Goal: Task Accomplishment & Management: Manage account settings

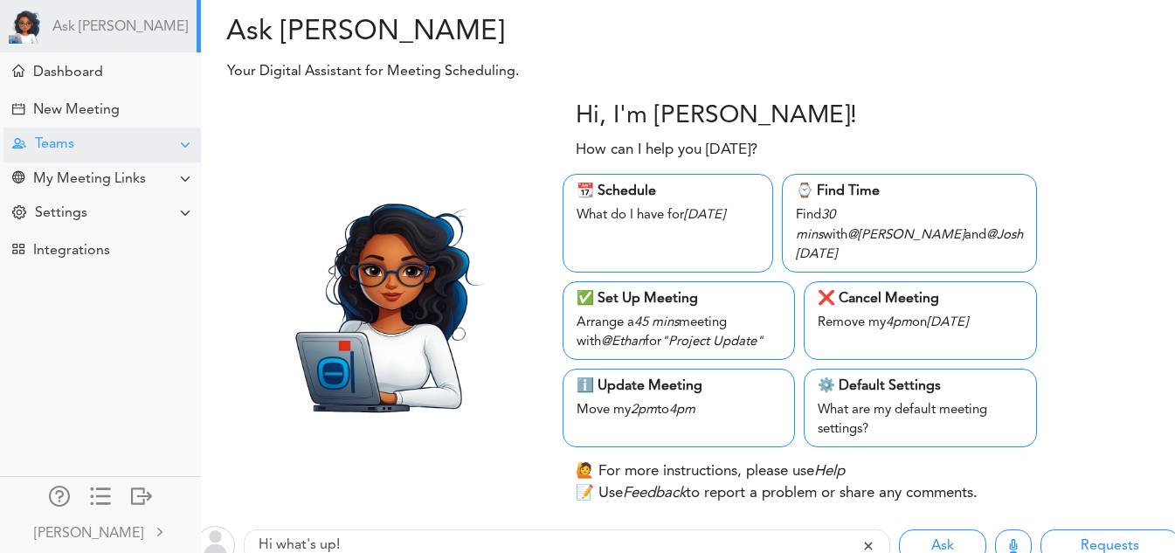
click at [95, 141] on div "Teams" at bounding box center [101, 145] width 197 height 34
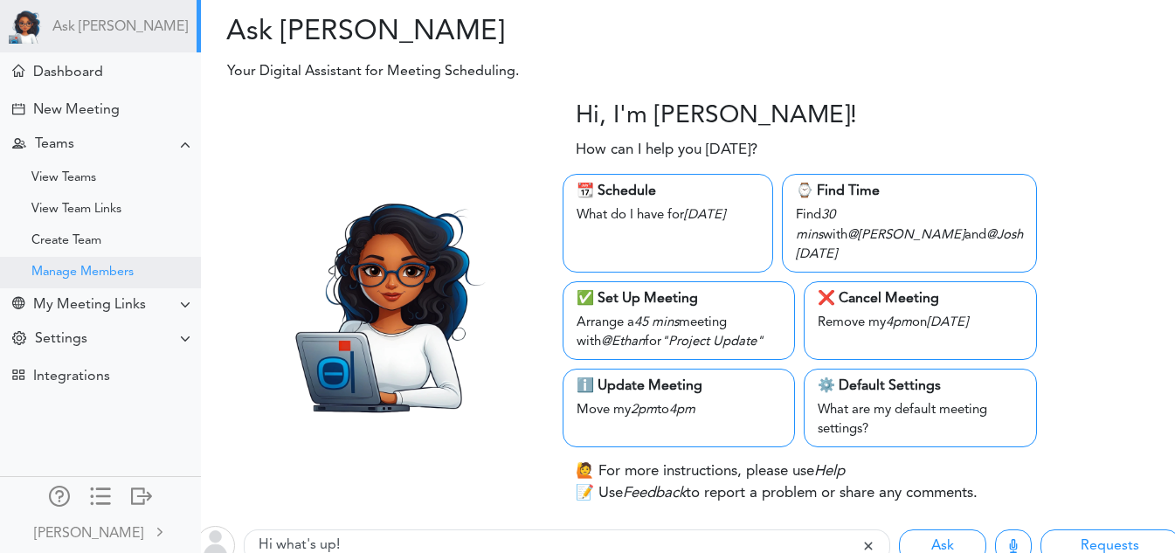
click at [111, 277] on div "Manage Members" at bounding box center [82, 272] width 102 height 9
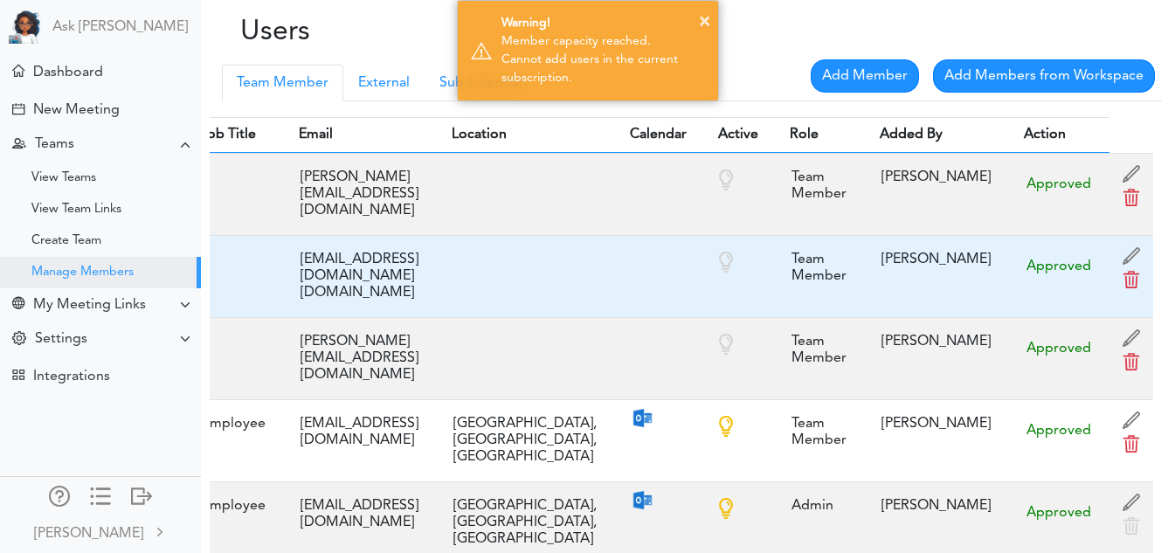
scroll to position [0, 287]
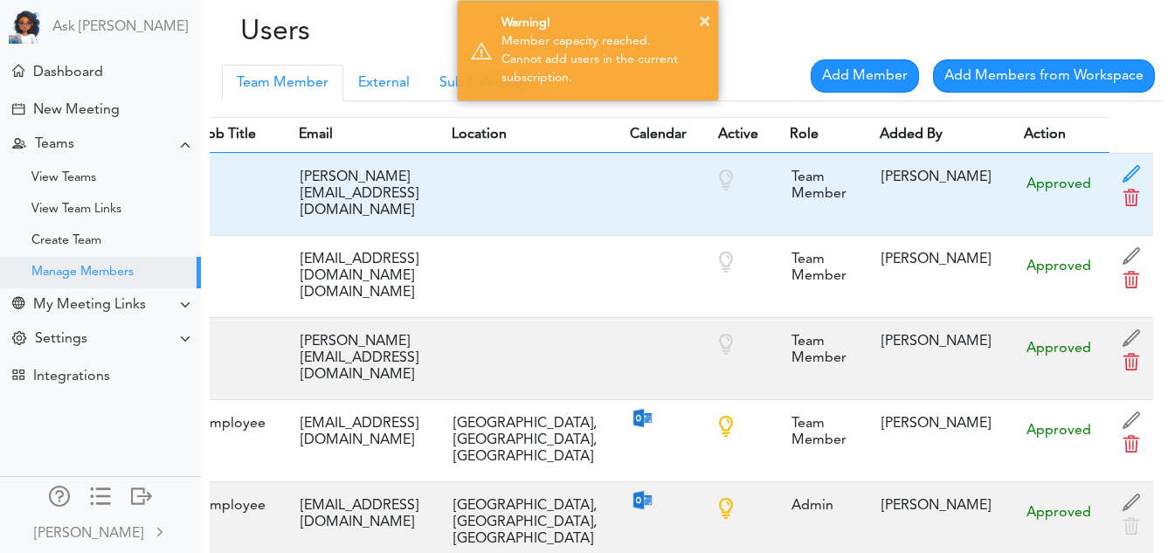
click at [1131, 186] on span at bounding box center [1131, 178] width 26 height 26
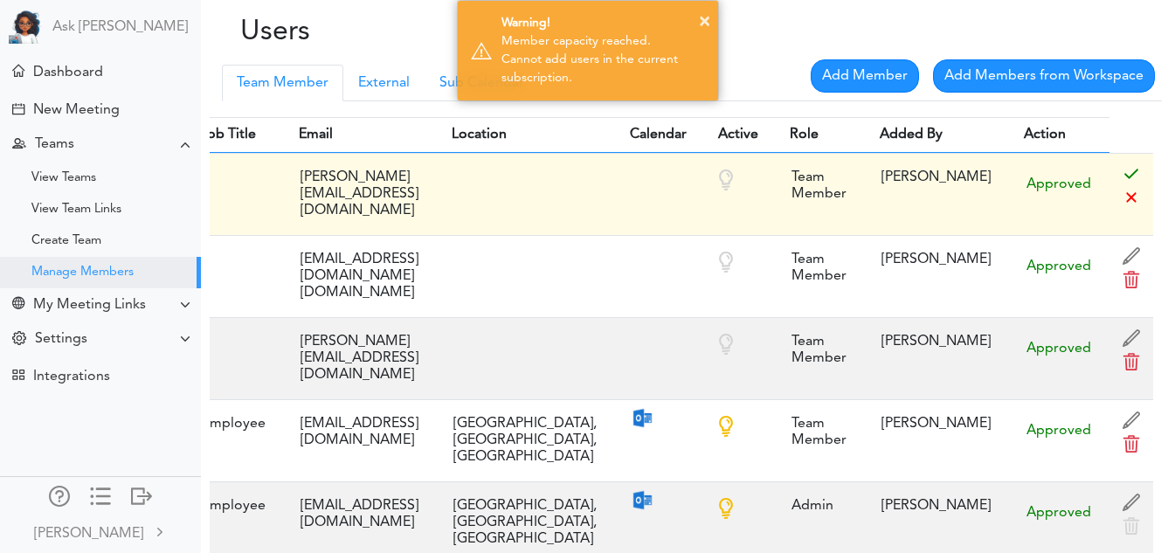
scroll to position [0, 0]
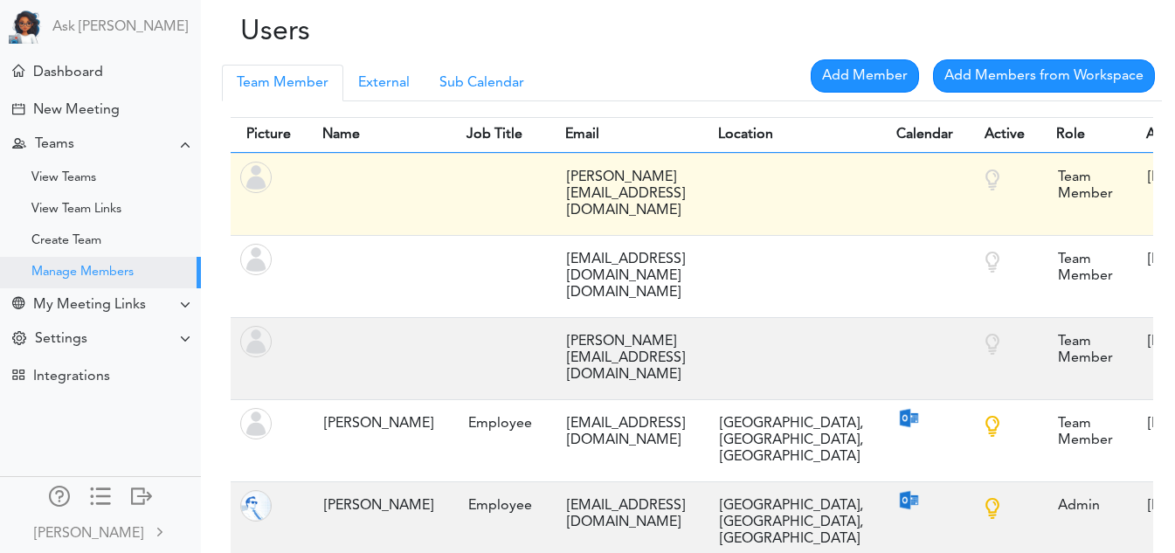
click at [358, 178] on div at bounding box center [378, 169] width 127 height 17
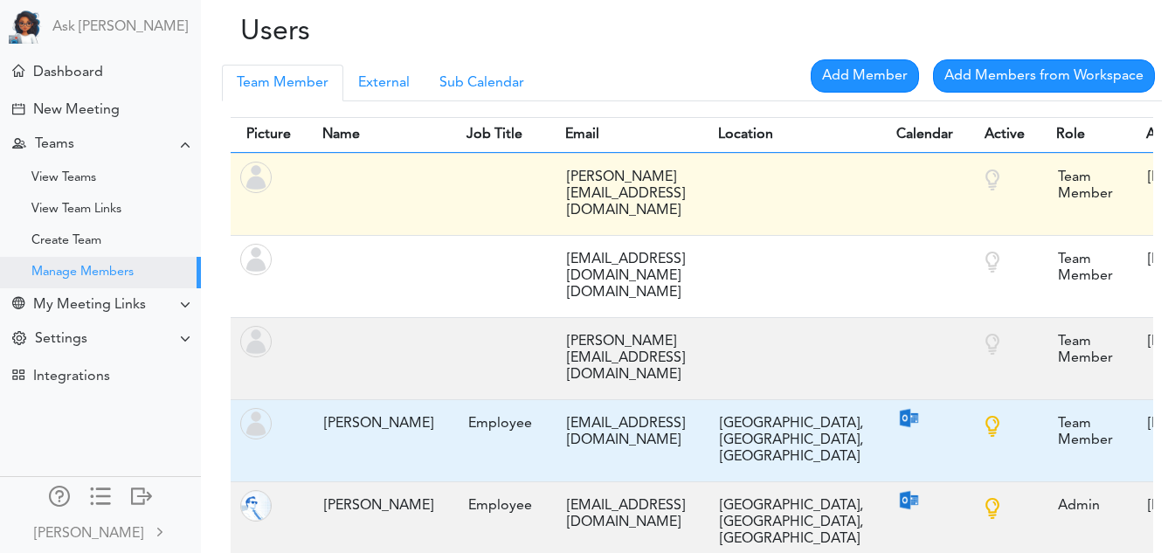
scroll to position [0, 287]
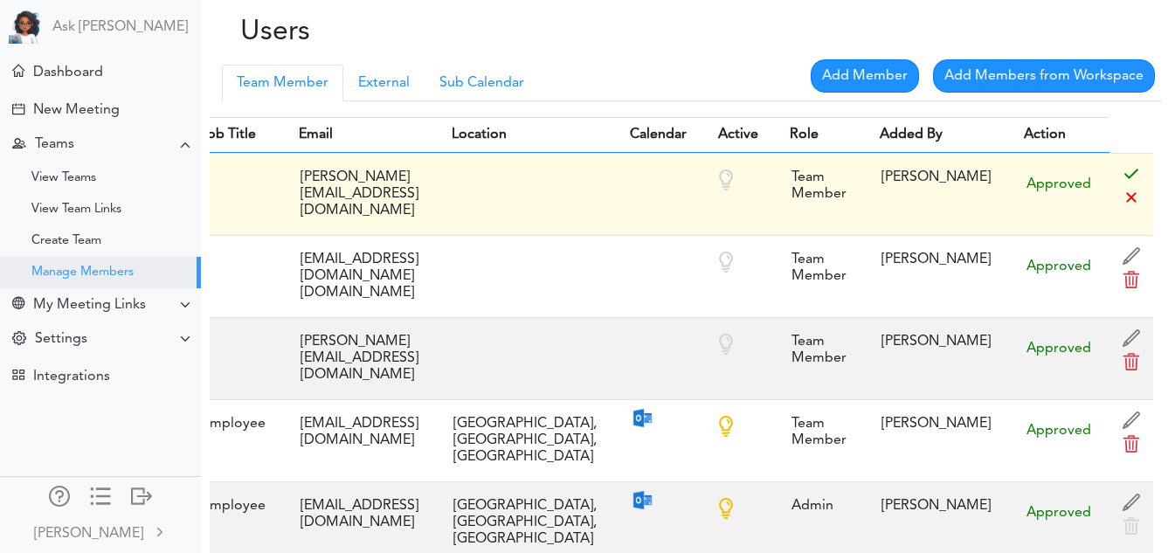
click at [1123, 215] on span at bounding box center [1131, 202] width 26 height 26
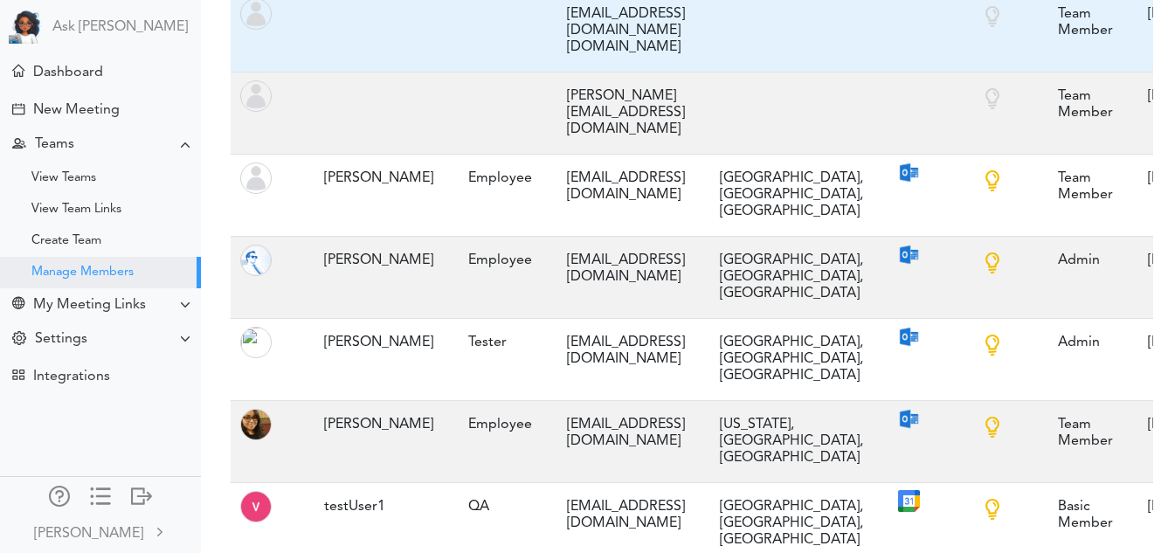
scroll to position [0, 0]
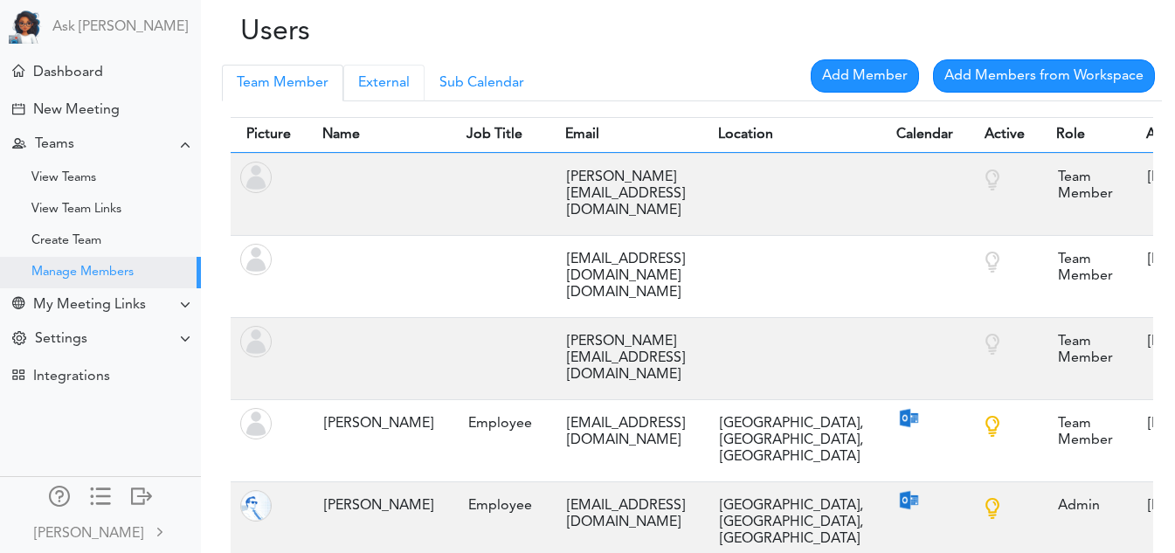
click at [392, 81] on link "External" at bounding box center [383, 83] width 81 height 37
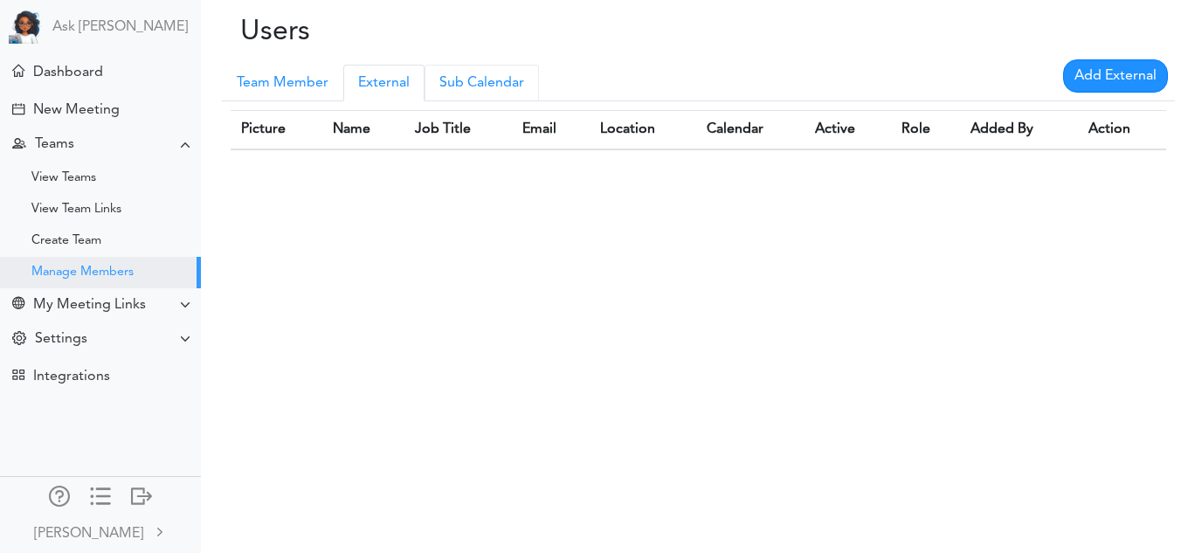
click at [459, 86] on link "Sub Calendar" at bounding box center [481, 83] width 114 height 37
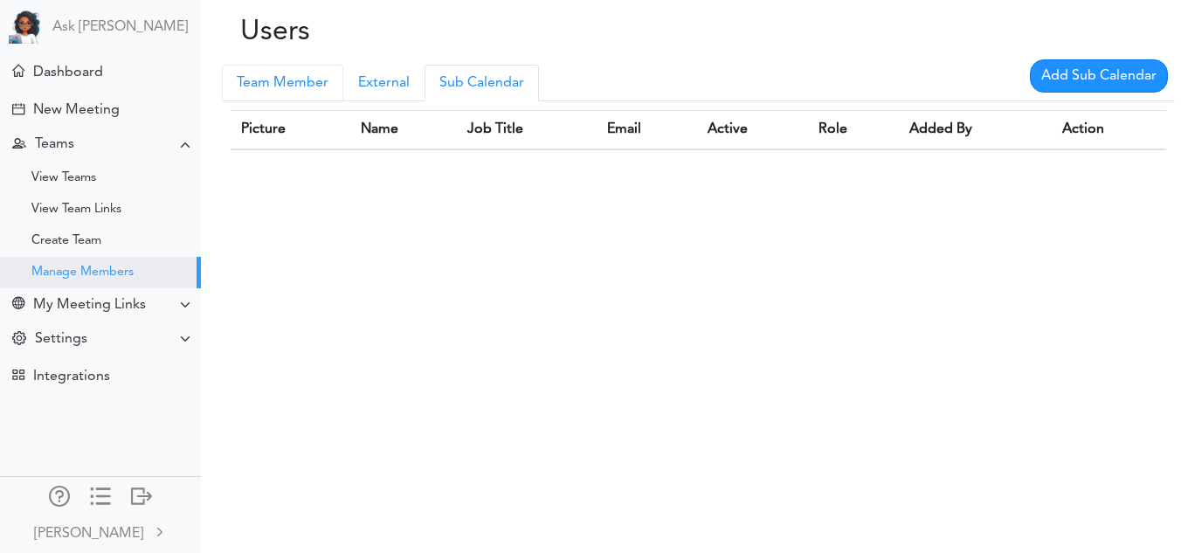
click at [285, 72] on div "Team Member Manager External Sub Calendar Add Member Add Members from Workspace…" at bounding box center [694, 114] width 987 height 117
click at [285, 72] on link "Team Member" at bounding box center [282, 83] width 121 height 37
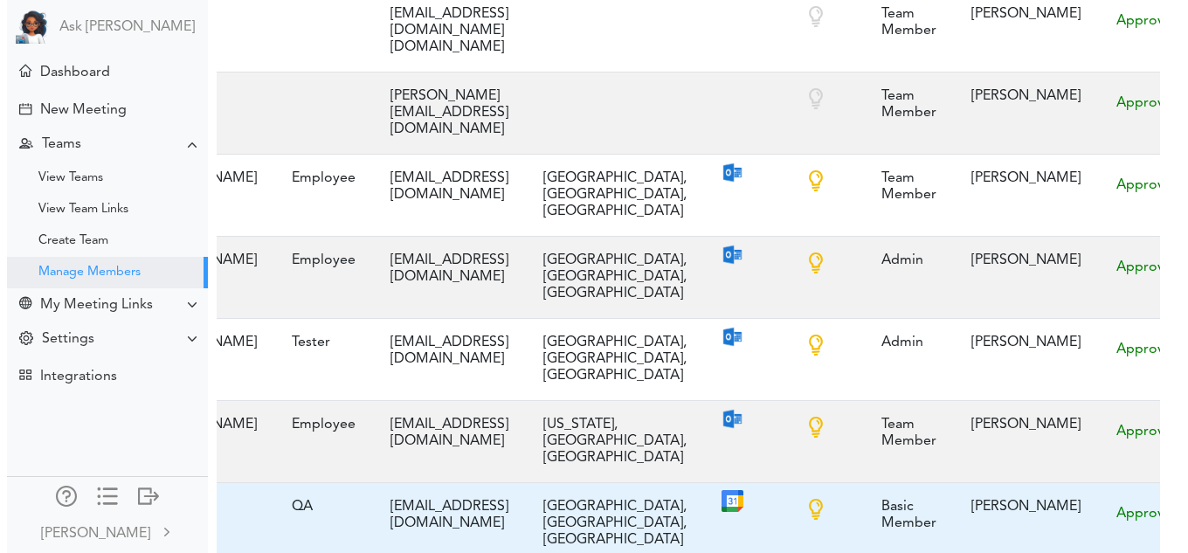
scroll to position [0, 287]
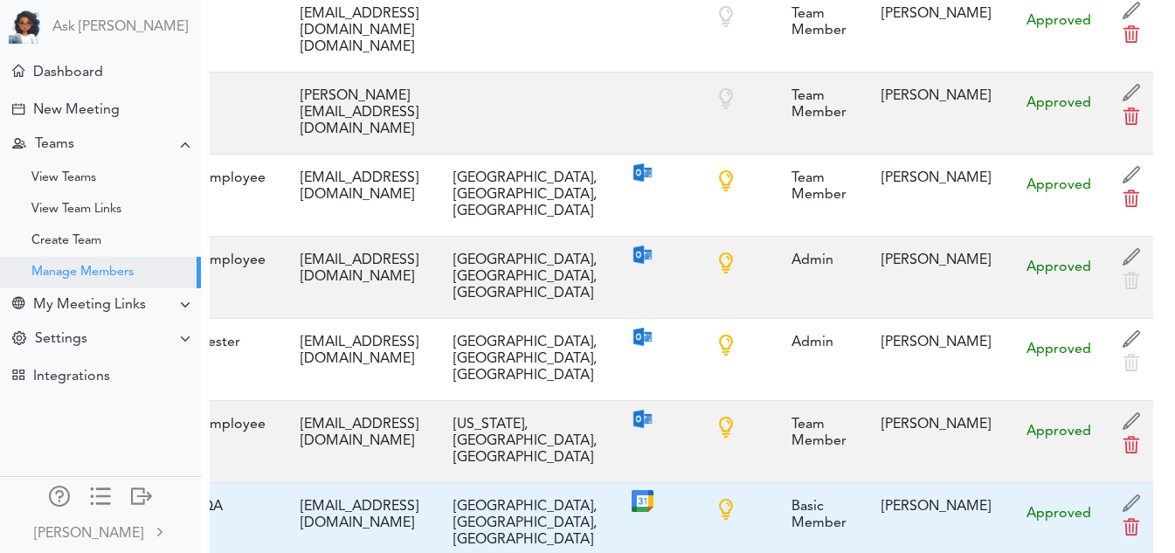
click at [1133, 518] on span at bounding box center [1131, 531] width 26 height 26
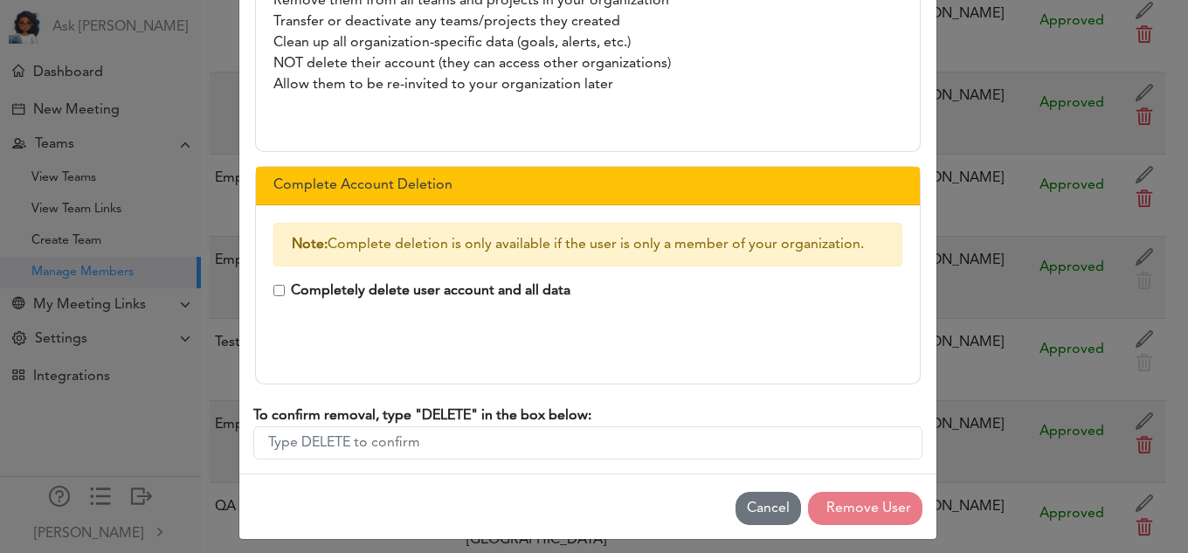
scroll to position [260, 0]
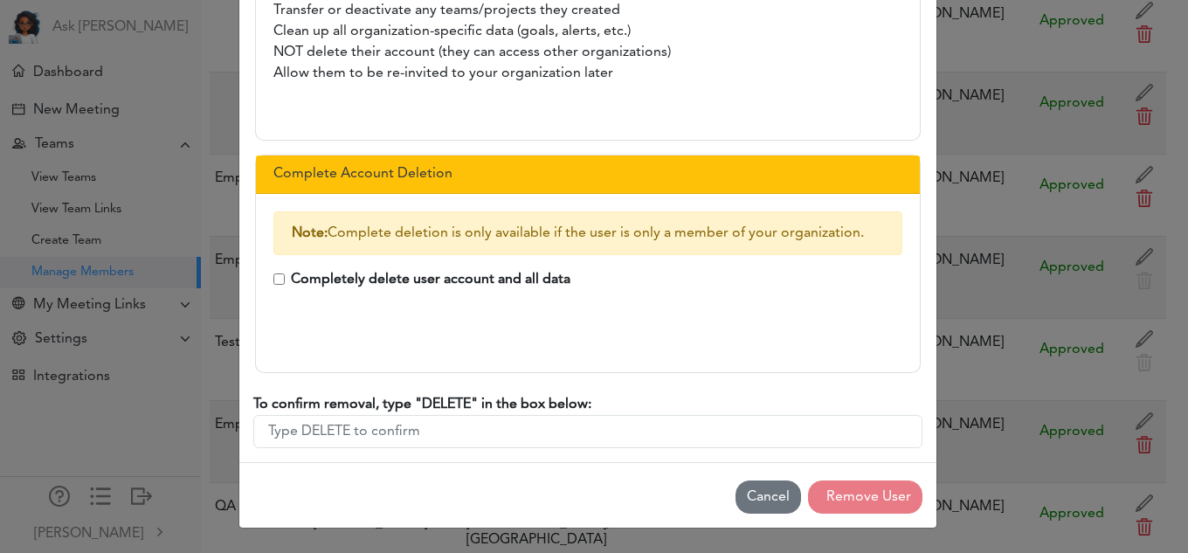
click at [273, 276] on input "Completely delete user account and all data" at bounding box center [278, 278] width 11 height 11
checkbox input "true"
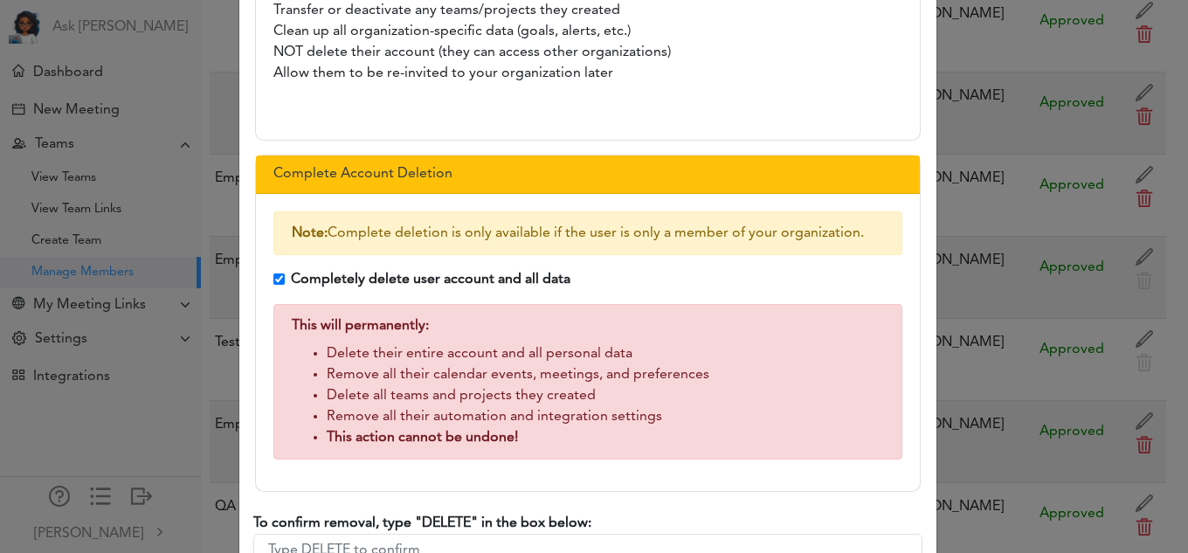
scroll to position [379, 0]
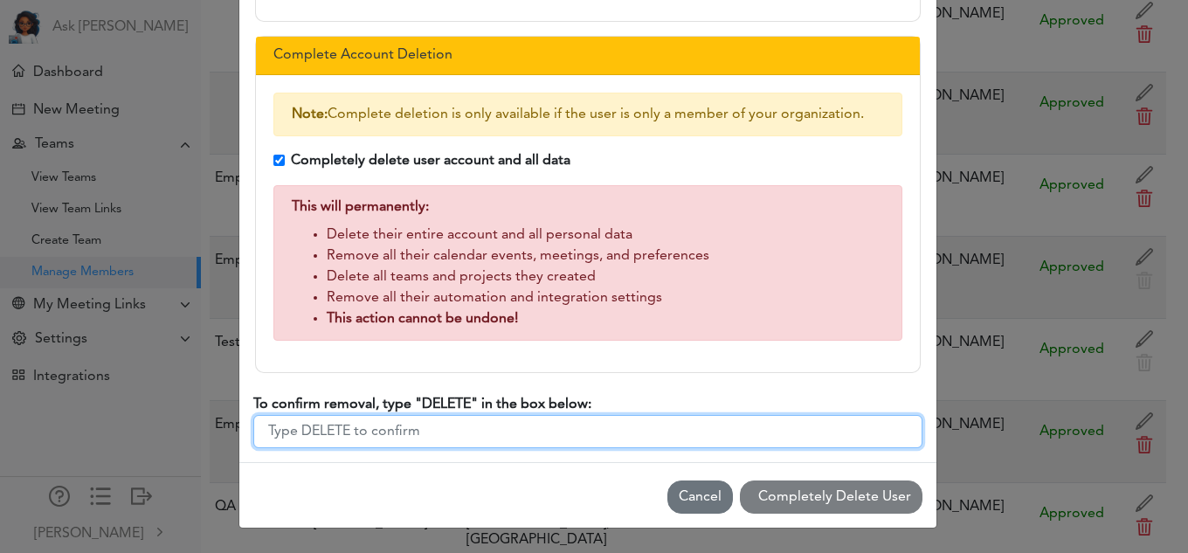
click at [376, 446] on input "To confirm removal, type "DELETE" in the box below:" at bounding box center [587, 431] width 669 height 33
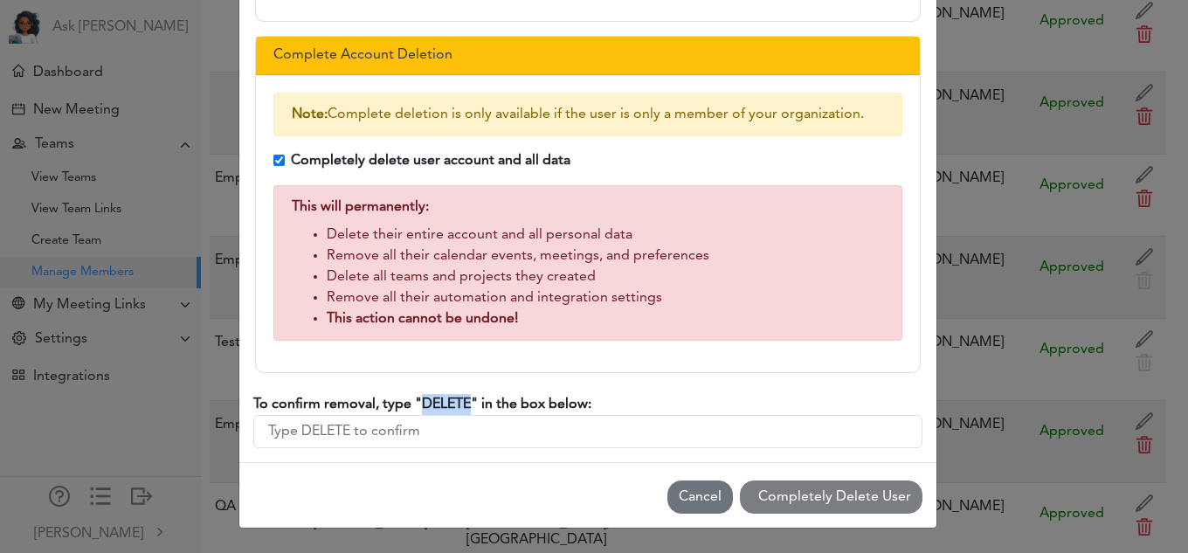
drag, startPoint x: 414, startPoint y: 407, endPoint x: 463, endPoint y: 406, distance: 48.9
click at [463, 406] on strong "To confirm removal, type "DELETE" in the box below:" at bounding box center [422, 404] width 338 height 14
copy strong "DELETE"
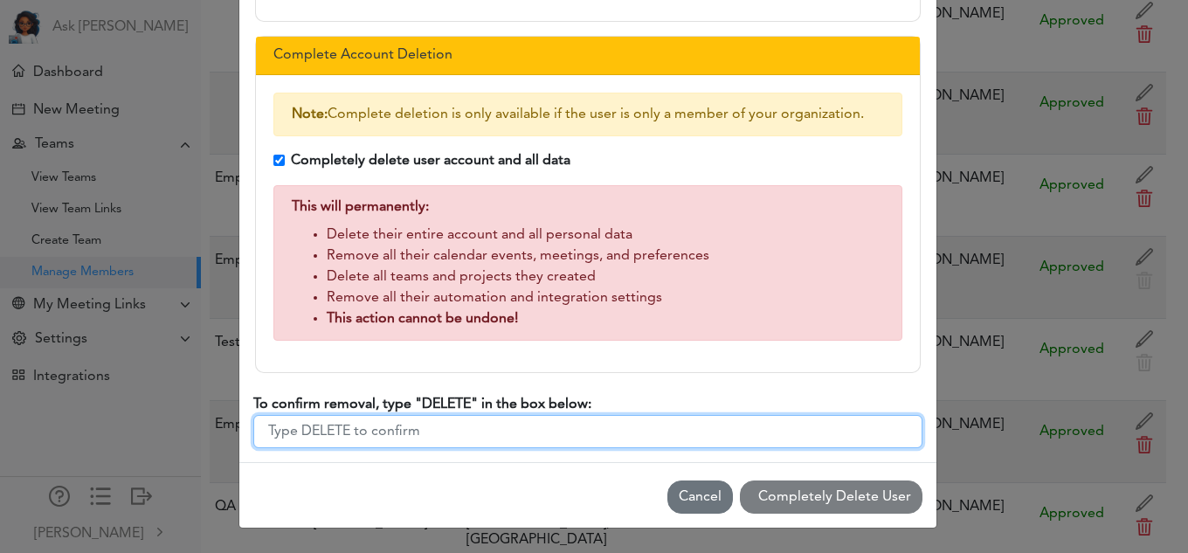
click at [410, 438] on input "To confirm removal, type "DELETE" in the box below:" at bounding box center [587, 431] width 669 height 33
paste input "DELETE"
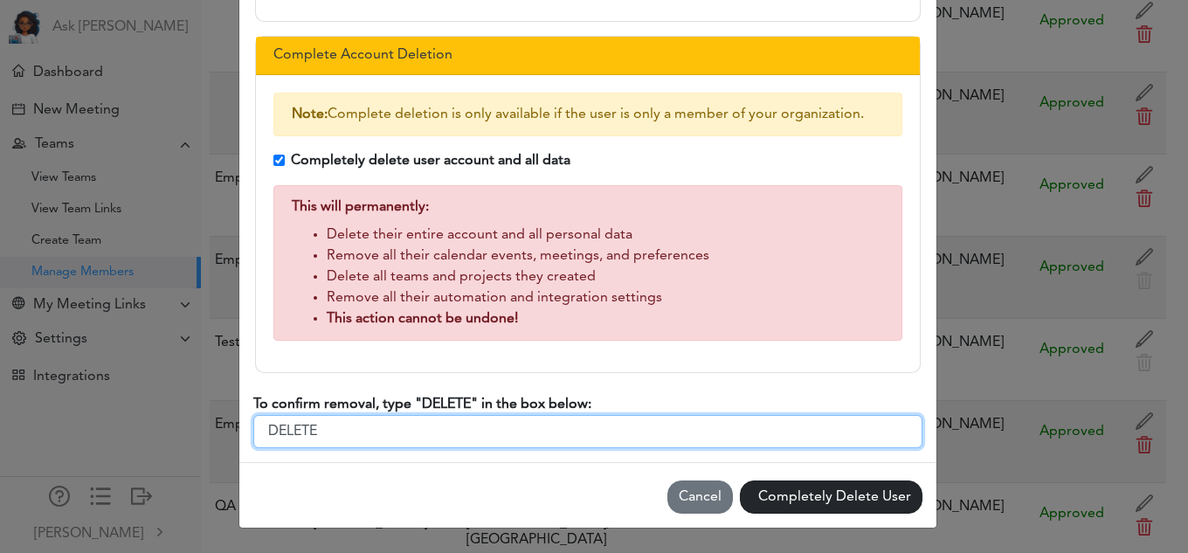
type input "DELETE"
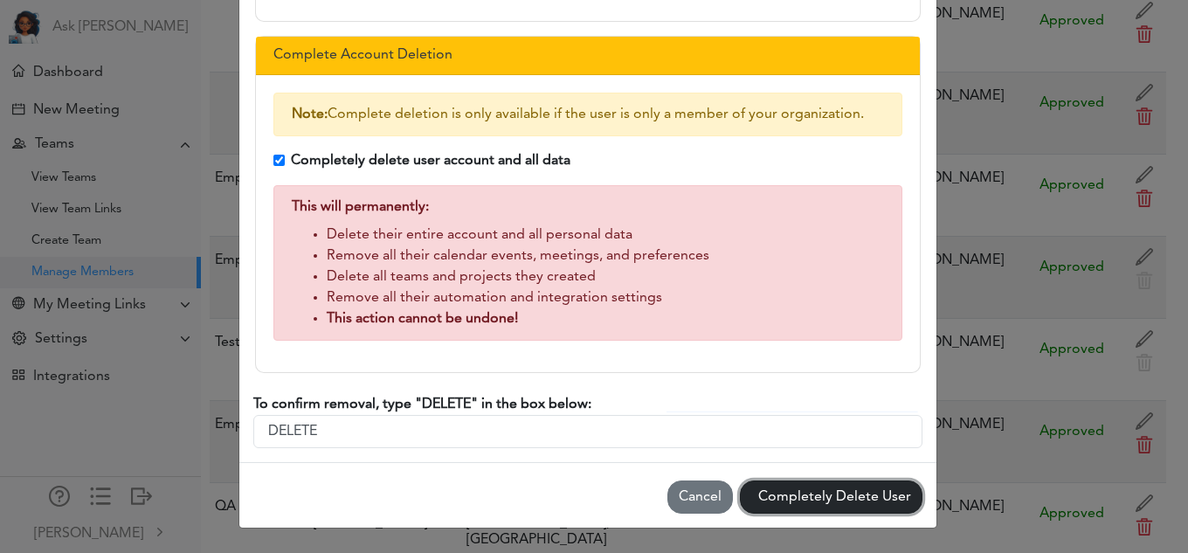
click at [781, 487] on button "Completely Delete User" at bounding box center [831, 496] width 183 height 33
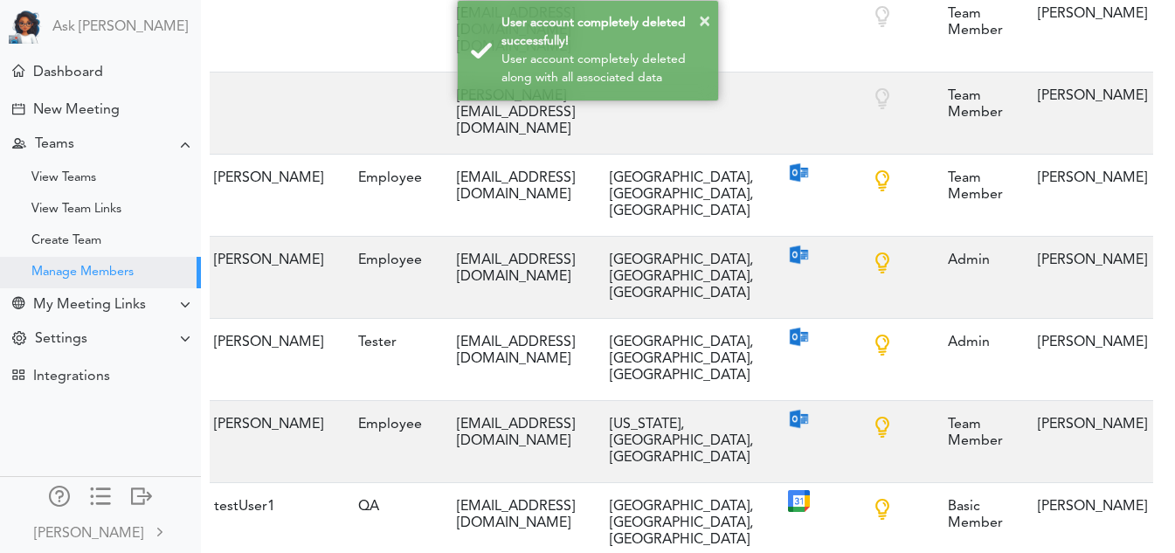
scroll to position [0, 0]
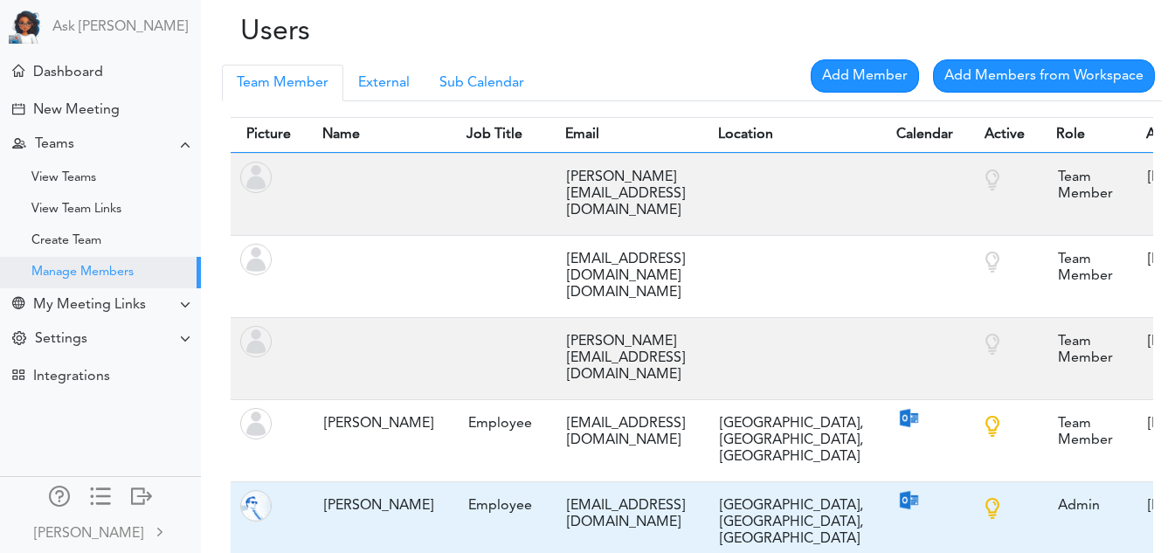
click at [664, 497] on td "raj@teamcaladi.onmicrosoft.com" at bounding box center [625, 522] width 153 height 82
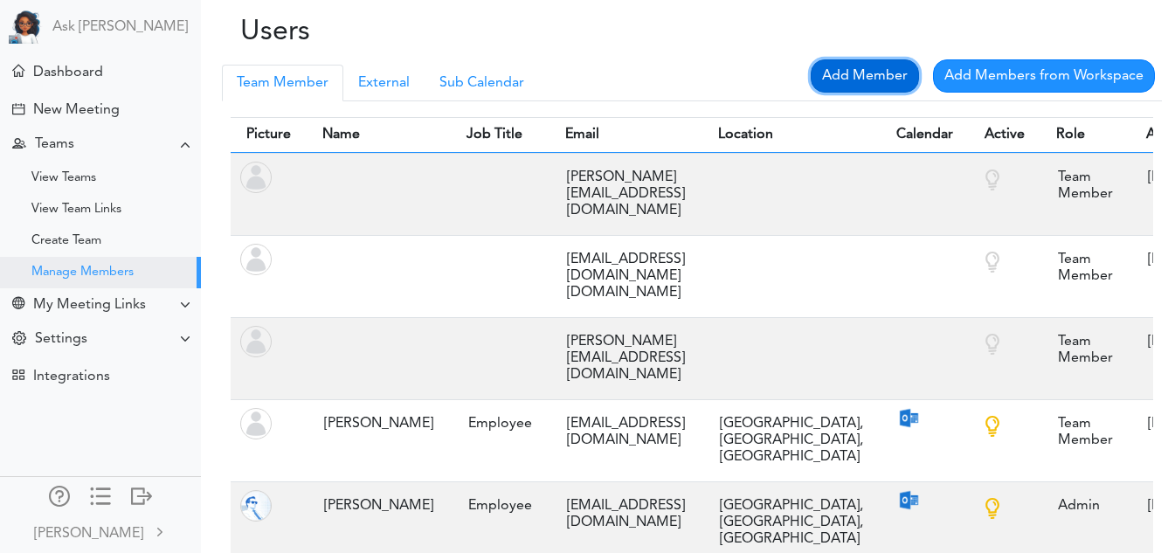
click at [889, 68] on link "Add Member" at bounding box center [864, 75] width 108 height 33
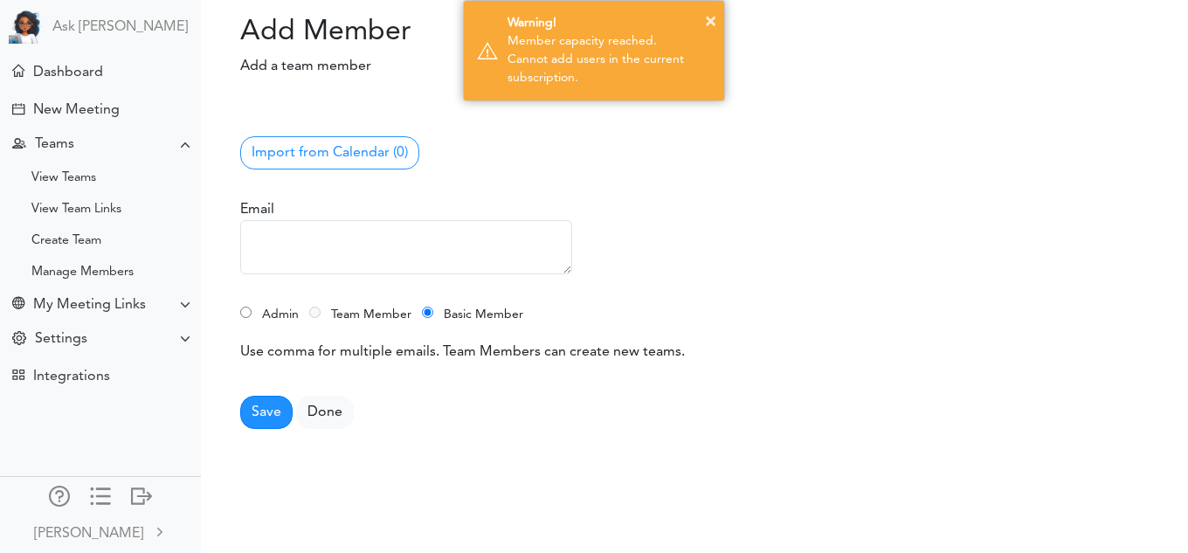
click at [366, 232] on textarea at bounding box center [406, 247] width 332 height 54
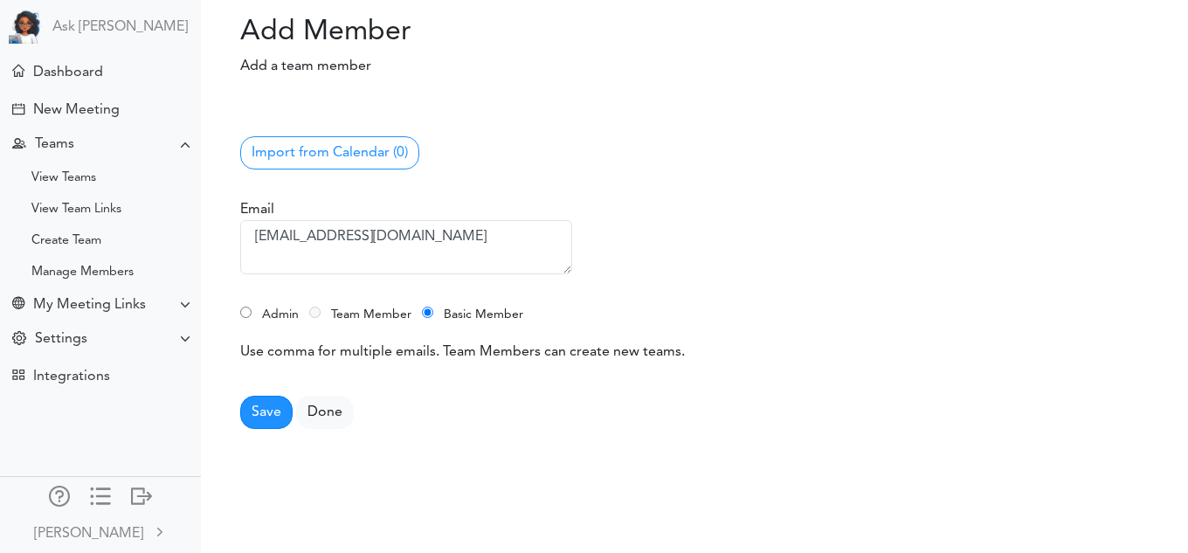
type textarea "vidyap1601@outlook.com"
click at [245, 311] on input "Admin" at bounding box center [245, 312] width 11 height 11
radio input "true"
click at [429, 312] on input "Basic Member" at bounding box center [427, 312] width 11 height 11
radio input "true"
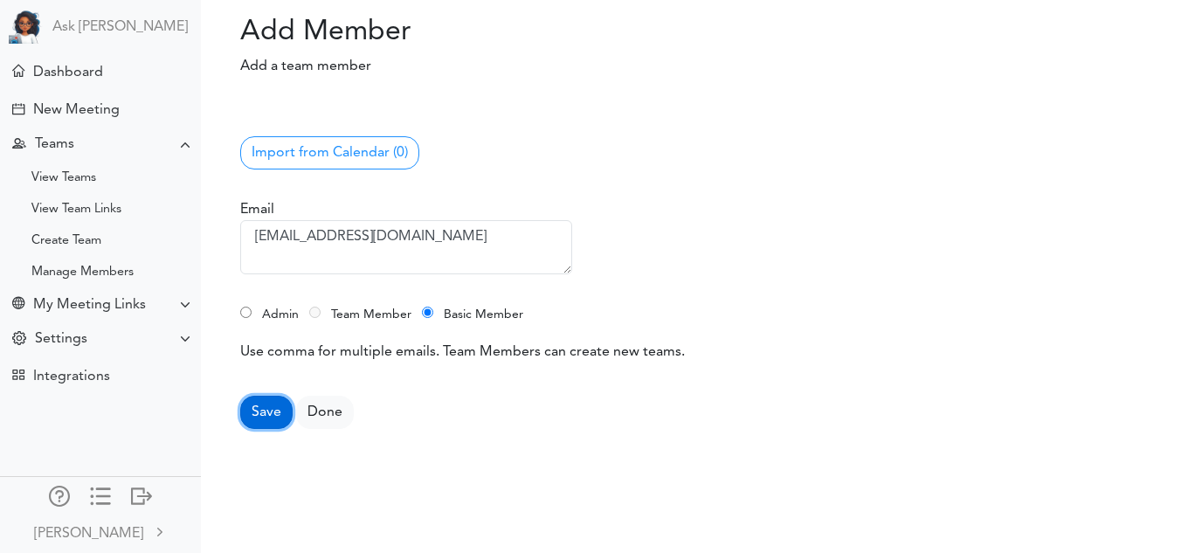
click at [281, 410] on button "Save" at bounding box center [266, 412] width 52 height 33
